Goal: Task Accomplishment & Management: Use online tool/utility

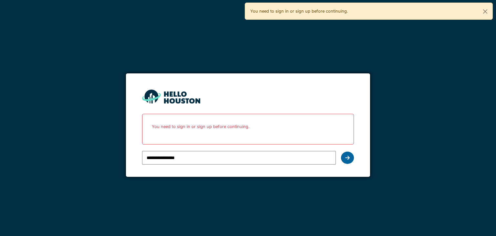
click at [350, 154] on div at bounding box center [347, 158] width 13 height 12
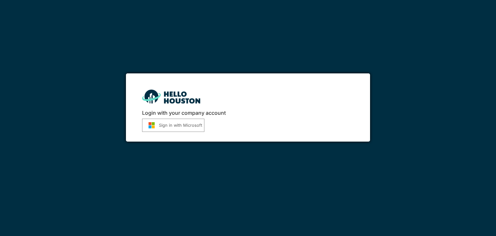
click at [195, 123] on button "Sign in with Microsoft" at bounding box center [173, 125] width 62 height 13
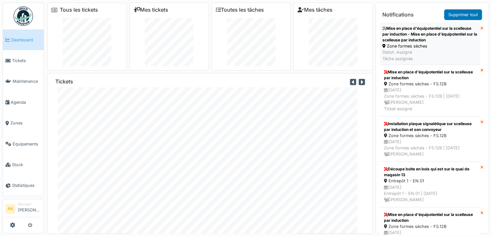
click at [424, 40] on div "Mise en place d'équipotentiel sur la scelleuse par induction - Mise en place d'…" at bounding box center [429, 34] width 95 height 17
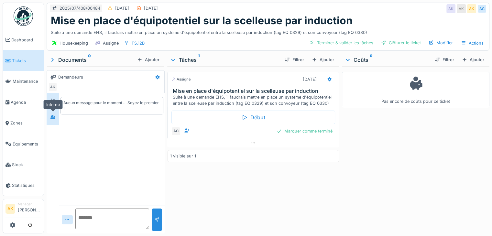
click at [56, 115] on div at bounding box center [53, 117] width 10 height 8
click at [55, 99] on icon at bounding box center [52, 101] width 5 height 5
click at [124, 153] on div "Aucun message pour le moment … Soyez le premier !" at bounding box center [111, 149] width 105 height 112
